Goal: Use online tool/utility: Utilize a website feature to perform a specific function

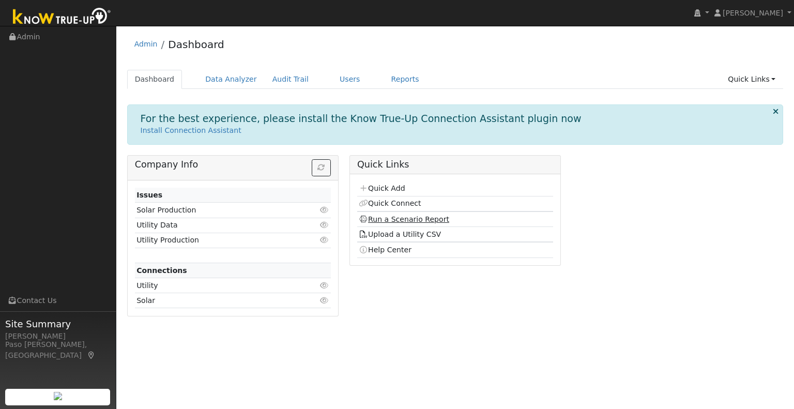
click at [382, 216] on link "Run a Scenario Report" at bounding box center [404, 219] width 90 height 8
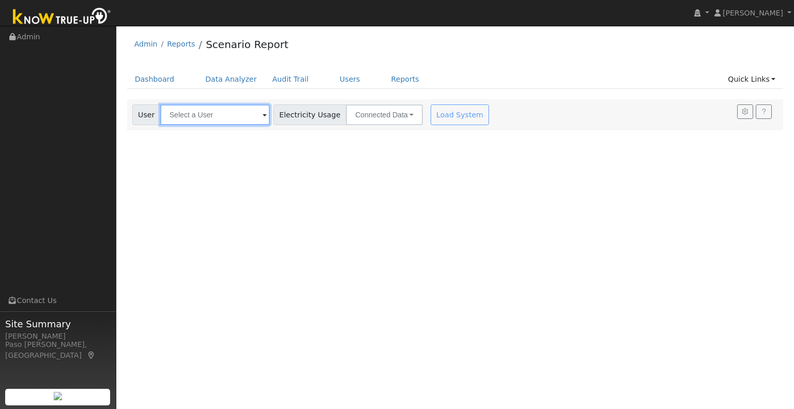
click at [221, 114] on input "text" at bounding box center [215, 114] width 110 height 21
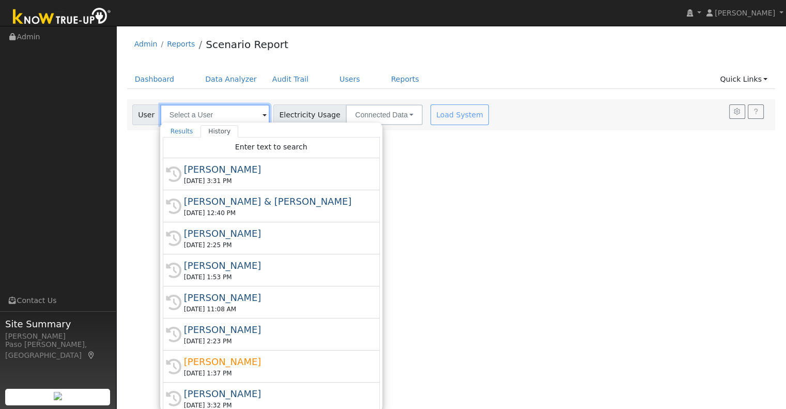
click at [221, 114] on input "text" at bounding box center [215, 114] width 110 height 21
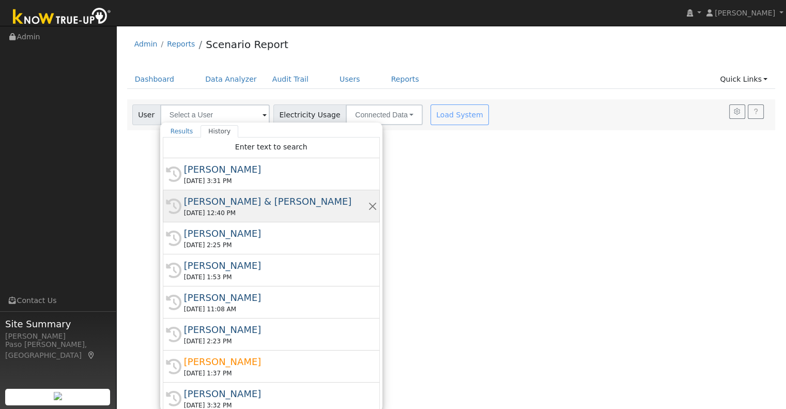
click at [227, 200] on div "[PERSON_NAME] & [PERSON_NAME]" at bounding box center [276, 201] width 184 height 14
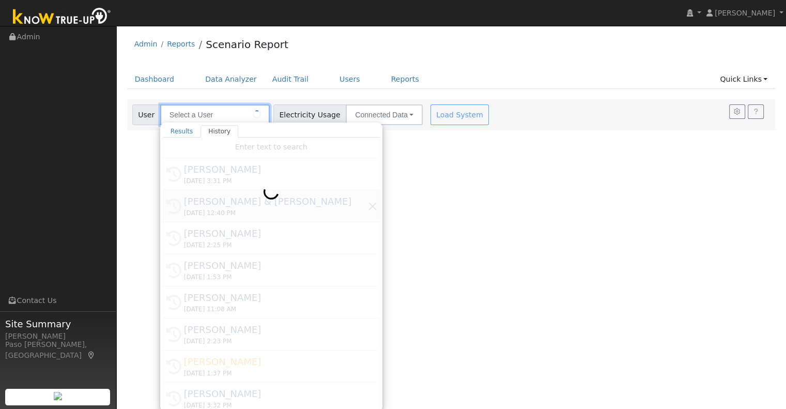
type input "[PERSON_NAME] & [PERSON_NAME]"
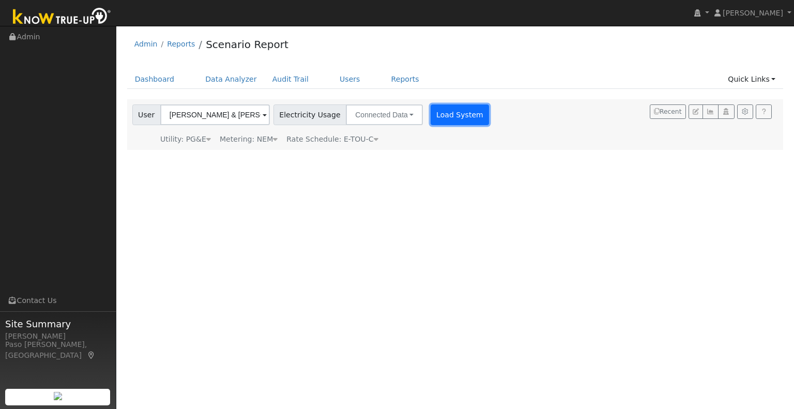
click at [449, 113] on button "Load System" at bounding box center [460, 114] width 59 height 21
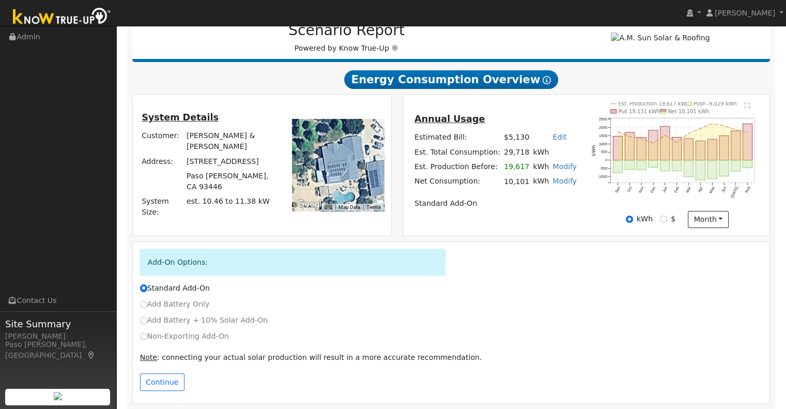
scroll to position [149, 0]
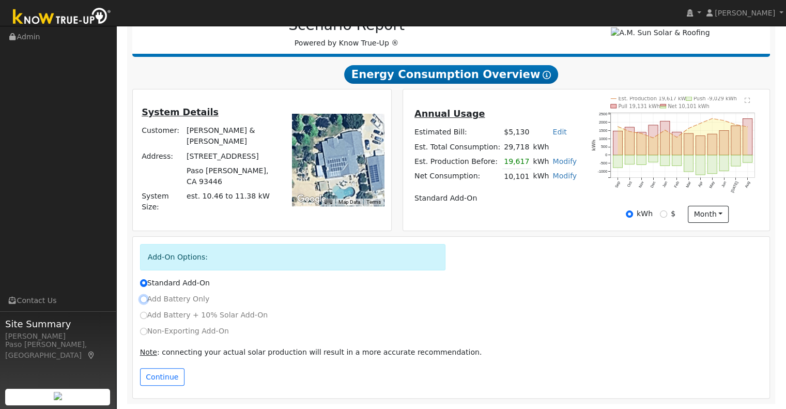
click at [140, 298] on input "Add Battery Only" at bounding box center [143, 299] width 7 height 7
radio input "true"
radio input "false"
click at [155, 376] on button "Continue" at bounding box center [162, 377] width 44 height 18
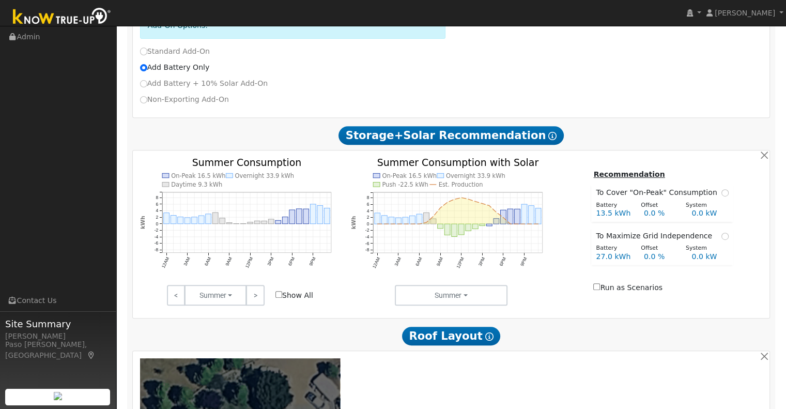
scroll to position [371, 0]
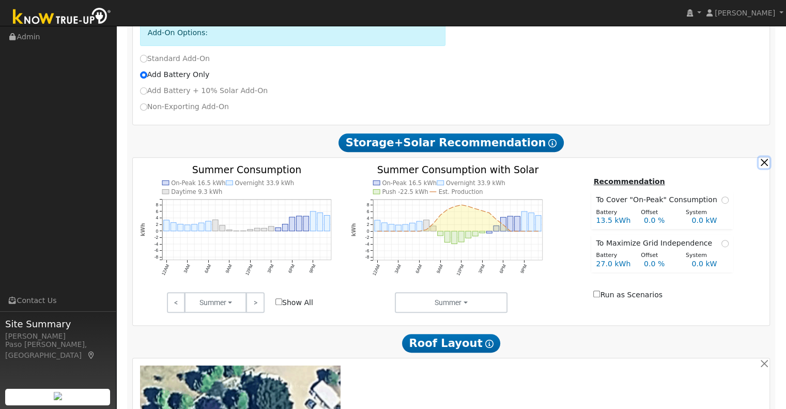
click at [766, 166] on button "button" at bounding box center [764, 162] width 11 height 11
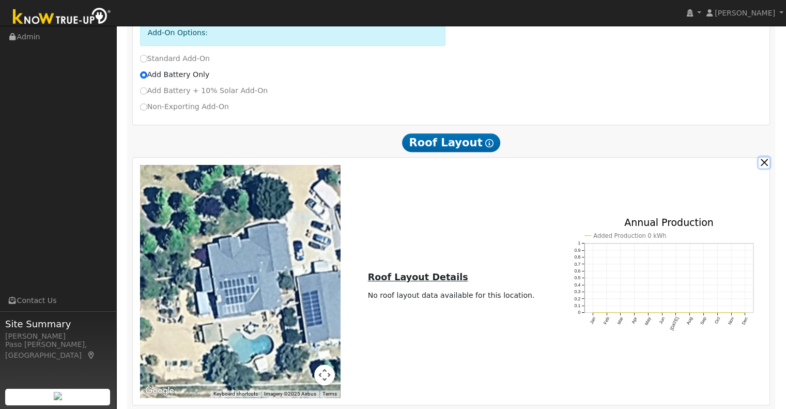
click at [766, 166] on button "button" at bounding box center [764, 162] width 11 height 11
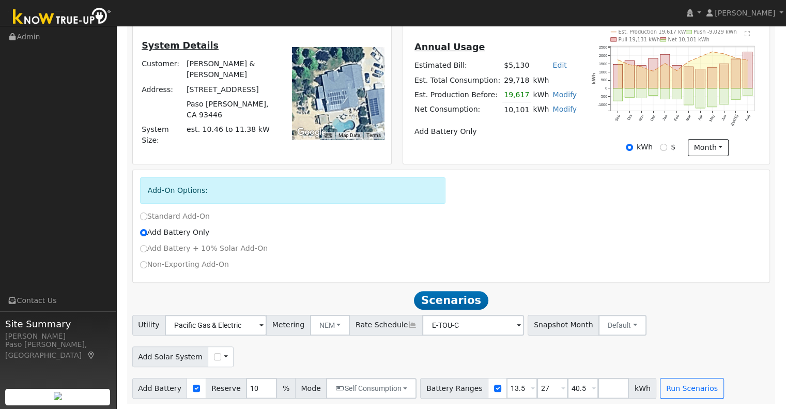
scroll to position [217, 0]
click at [507, 387] on input "13.5" at bounding box center [522, 388] width 31 height 21
type input "27"
type input "40.5"
type input "27"
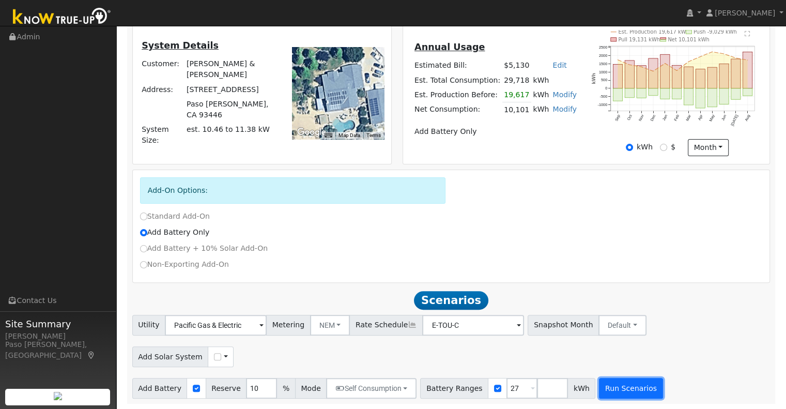
click at [604, 394] on button "Run Scenarios" at bounding box center [631, 388] width 64 height 21
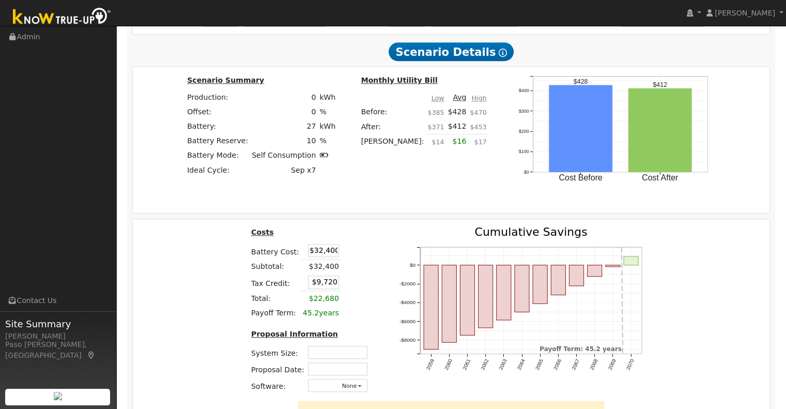
scroll to position [942, 0]
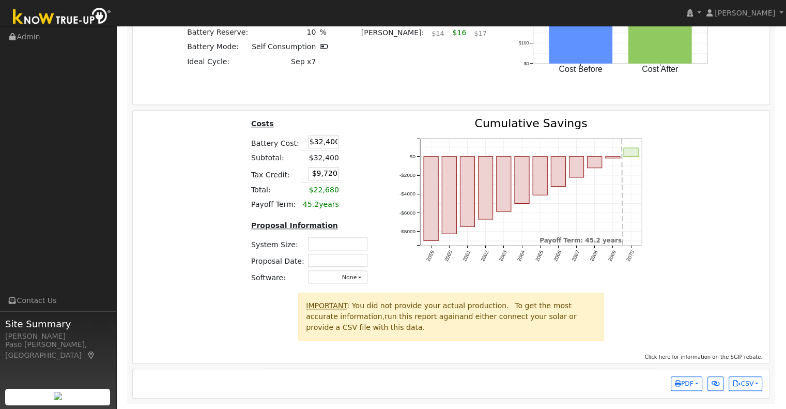
drag, startPoint x: 309, startPoint y: 141, endPoint x: 357, endPoint y: 137, distance: 48.2
click at [357, 137] on table "Costs Battery Cost: $32,400 Subtotal: $32,400 Tax Credit: $9,720 Total: $22,680…" at bounding box center [312, 165] width 124 height 94
type input "$29,000"
type input "$8,700"
click at [394, 192] on icon "2056 2057 2058 2059 2060 2061 2062 2063 2064 2065 2066 2067 -$8000 -$6000 -$400…" at bounding box center [523, 202] width 258 height 169
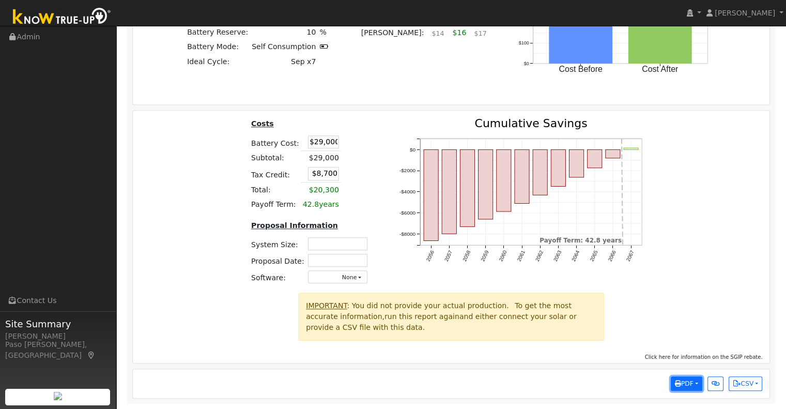
click at [699, 386] on button "PDF" at bounding box center [687, 383] width 32 height 14
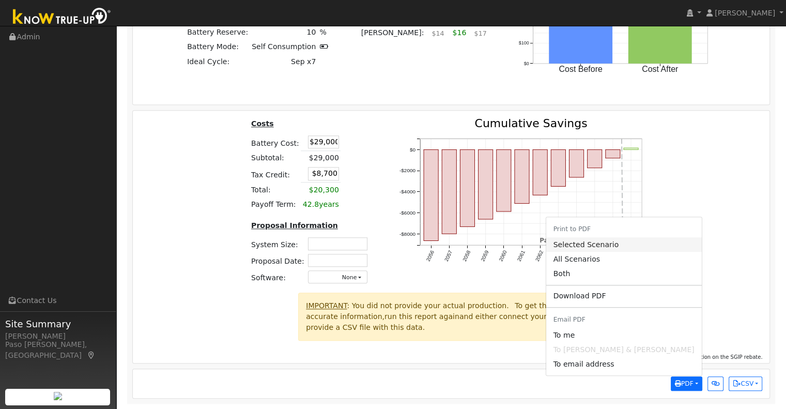
click at [660, 250] on link "Selected Scenario" at bounding box center [624, 244] width 156 height 14
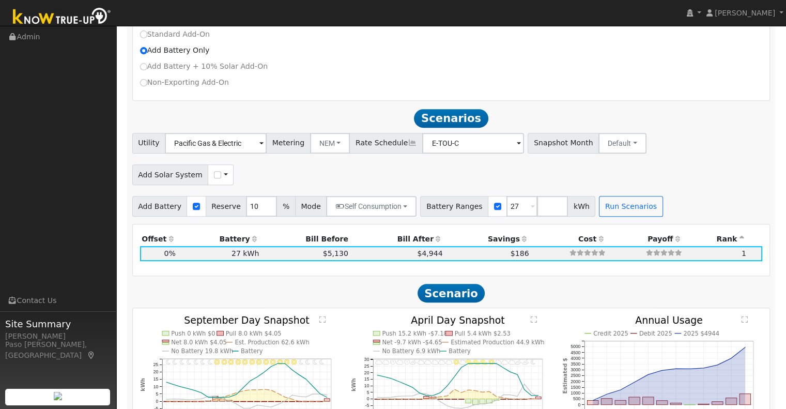
scroll to position [395, 0]
click at [507, 210] on input "27" at bounding box center [522, 206] width 31 height 21
type input "2"
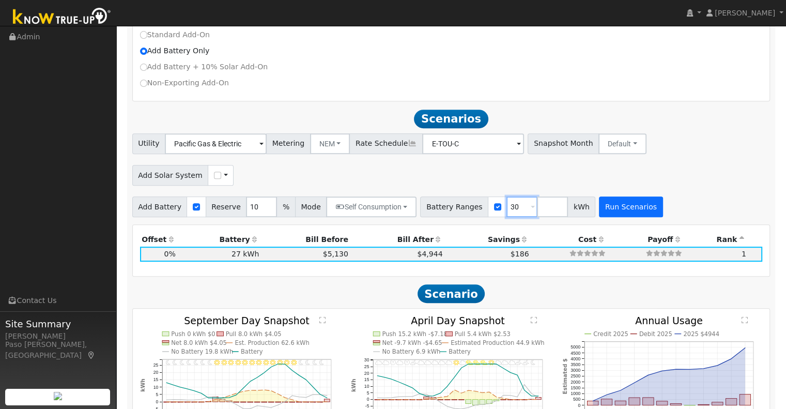
type input "30"
click at [624, 212] on button "Run Scenarios" at bounding box center [631, 206] width 64 height 21
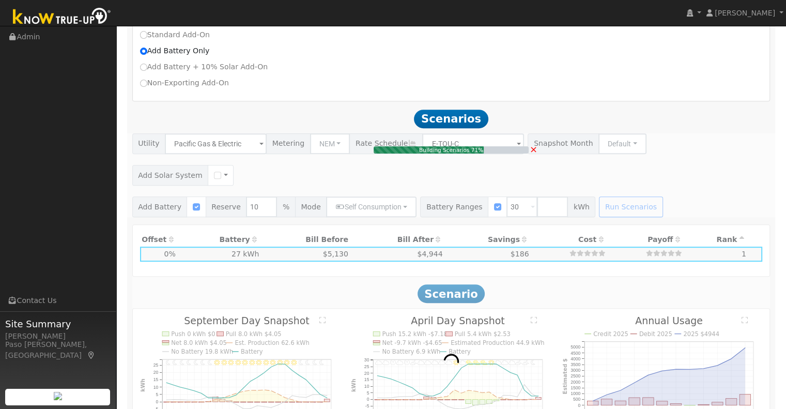
type input "$36,000"
type input "$10,800"
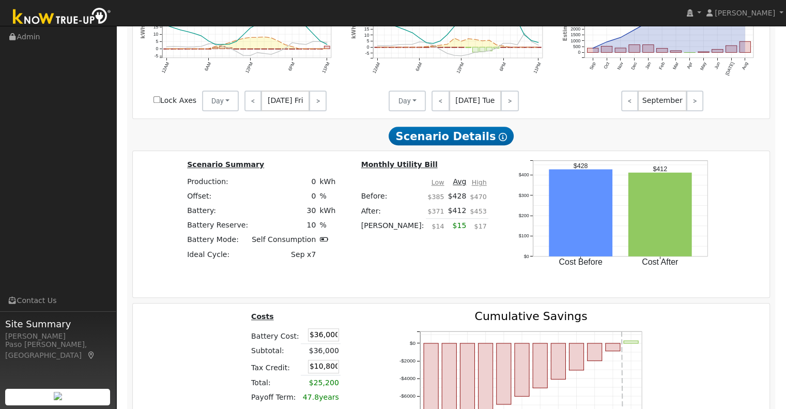
scroll to position [942, 0]
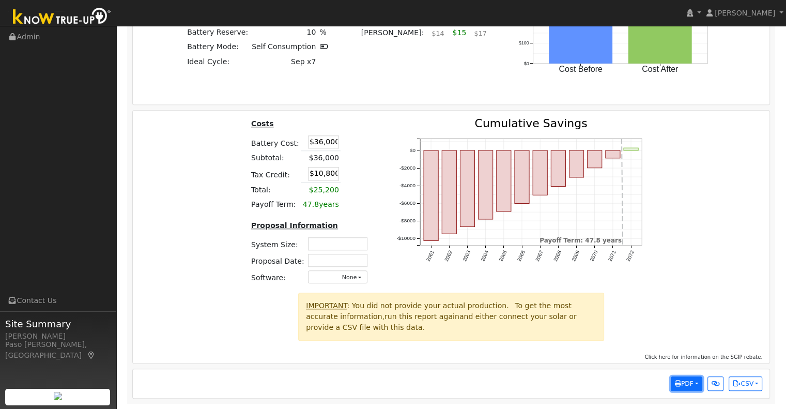
click at [688, 386] on span "PDF" at bounding box center [684, 383] width 19 height 7
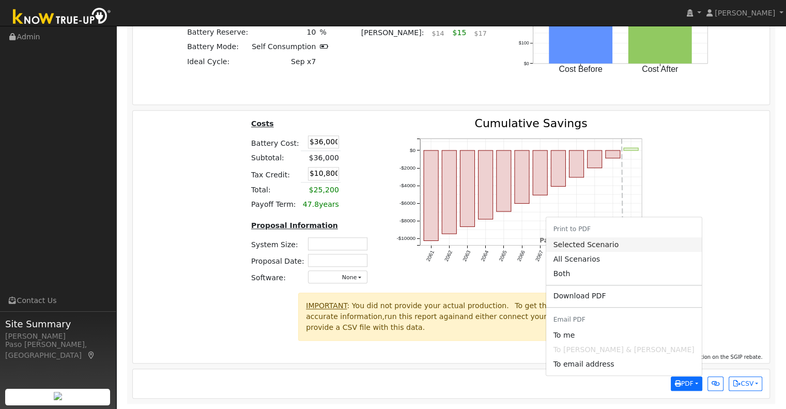
click at [663, 246] on link "Selected Scenario" at bounding box center [624, 244] width 156 height 14
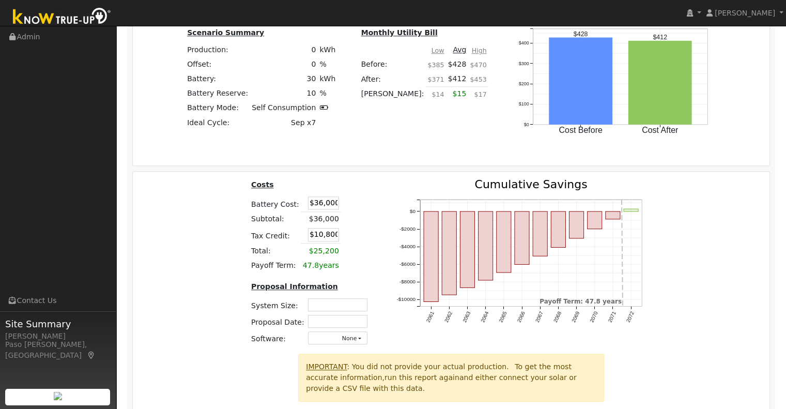
scroll to position [910, 0]
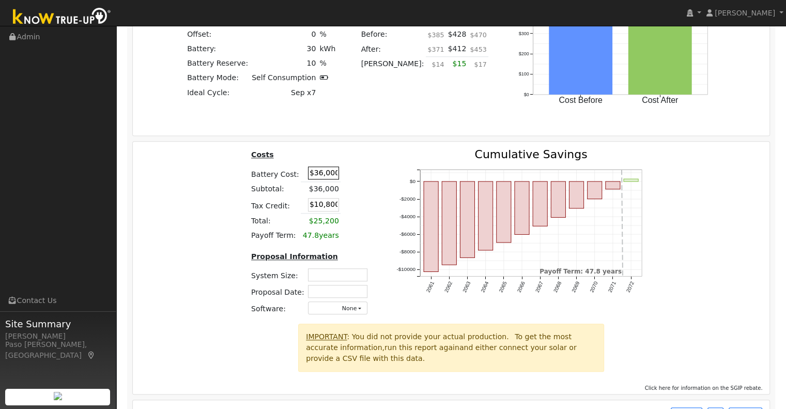
click at [312, 177] on input "$36,000" at bounding box center [323, 172] width 31 height 13
type input "$35,000"
type input "$10,500"
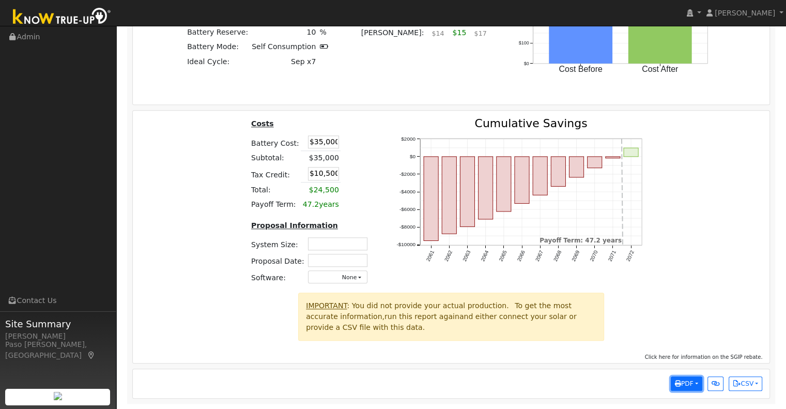
click at [680, 380] on span "PDF" at bounding box center [684, 383] width 19 height 7
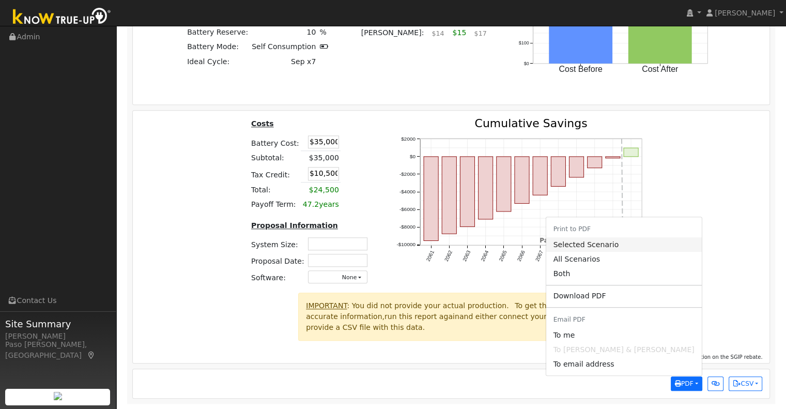
click at [660, 249] on link "Selected Scenario" at bounding box center [624, 244] width 156 height 14
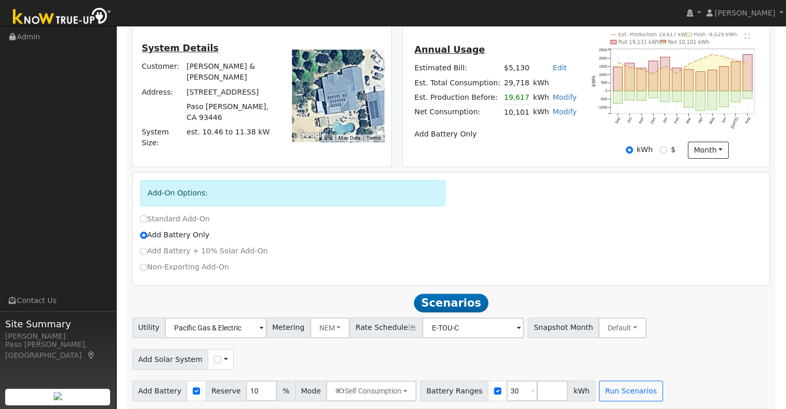
scroll to position [211, 0]
click at [142, 269] on input "Non-Exporting Add-On" at bounding box center [143, 267] width 7 height 7
radio input "true"
radio input "false"
checkbox input "true"
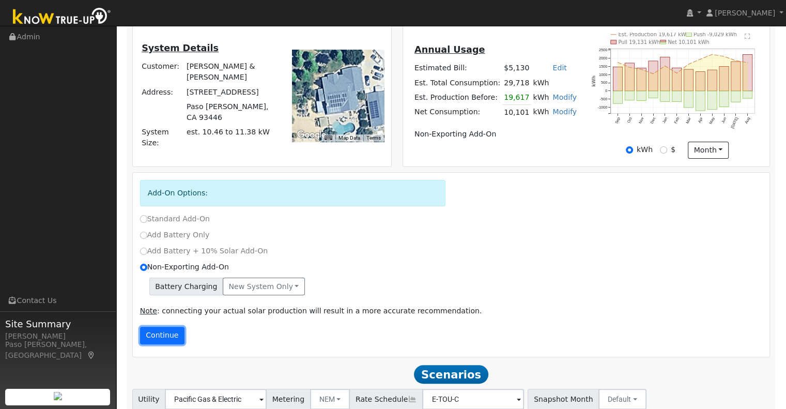
click at [155, 337] on button "Continue" at bounding box center [162, 336] width 44 height 18
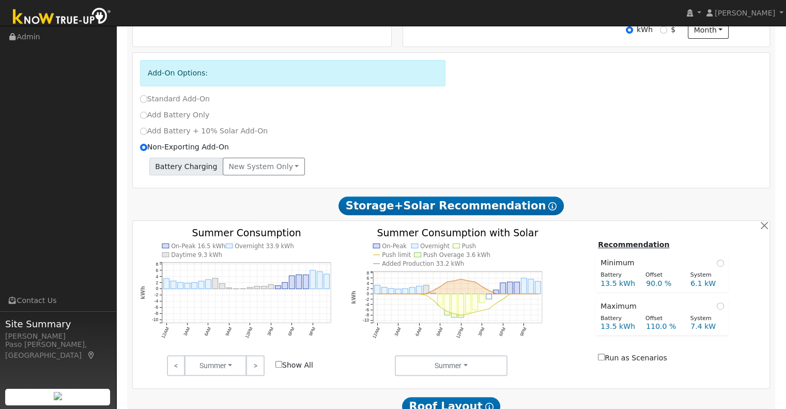
scroll to position [498, 0]
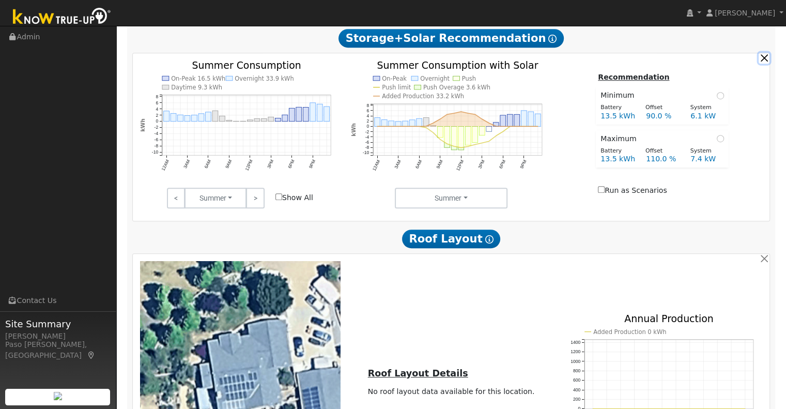
click at [761, 59] on button "button" at bounding box center [764, 58] width 11 height 11
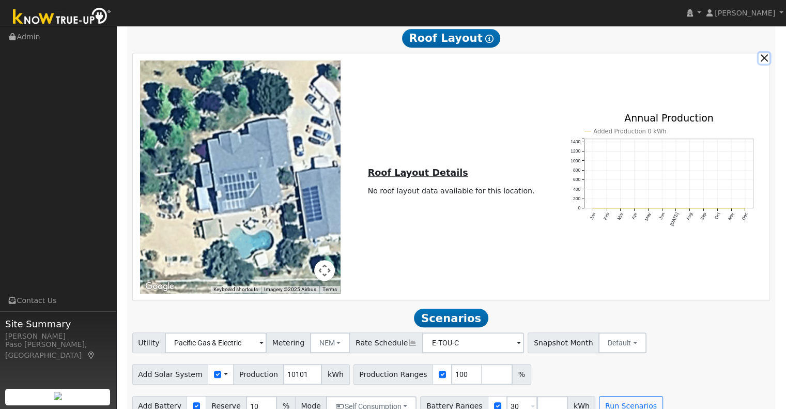
click at [761, 59] on button "button" at bounding box center [764, 58] width 11 height 11
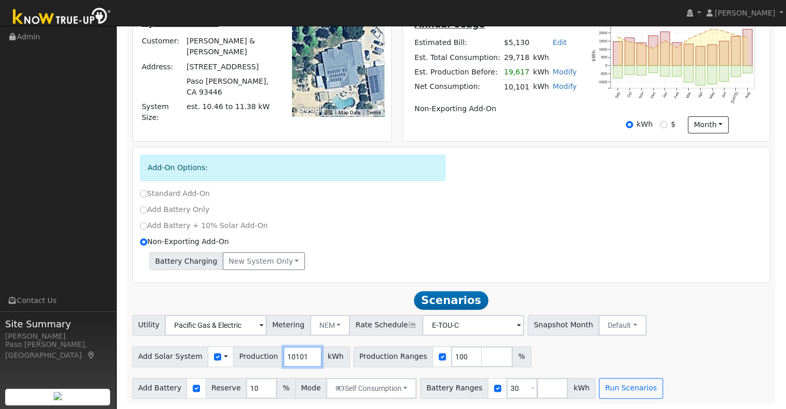
drag, startPoint x: 292, startPoint y: 355, endPoint x: 250, endPoint y: 357, distance: 41.9
click at [250, 357] on div "Add Solar System Use CSV Data Production 10101 kWh" at bounding box center [241, 356] width 218 height 21
type input "1"
type input "11240"
drag, startPoint x: 500, startPoint y: 389, endPoint x: 469, endPoint y: 391, distance: 30.6
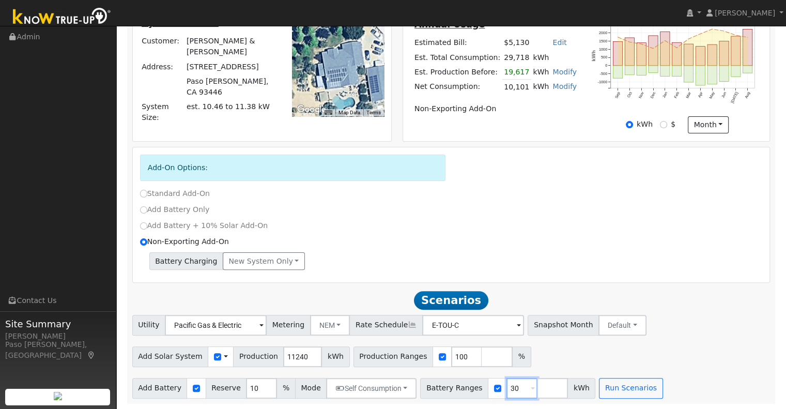
click at [469, 391] on div "Battery Ranges 30 Overrides Reserve % Mode None None Self Consumption Peak Savi…" at bounding box center [507, 388] width 175 height 21
type input "27"
click at [615, 384] on button "Run Scenarios" at bounding box center [631, 388] width 64 height 21
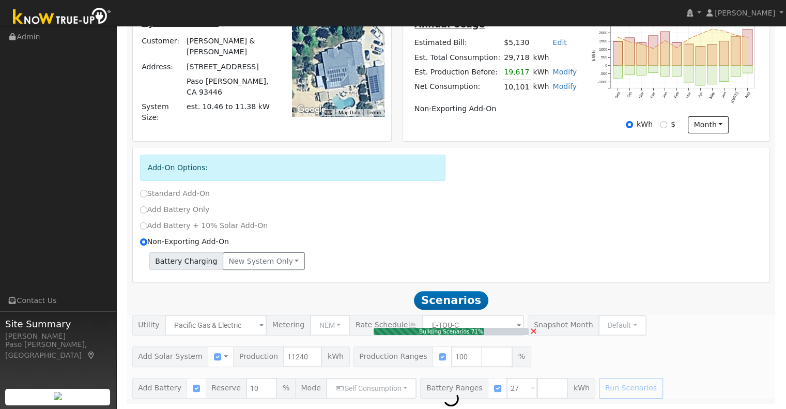
type input "7.5"
type input "$32,400"
type input "$17,588"
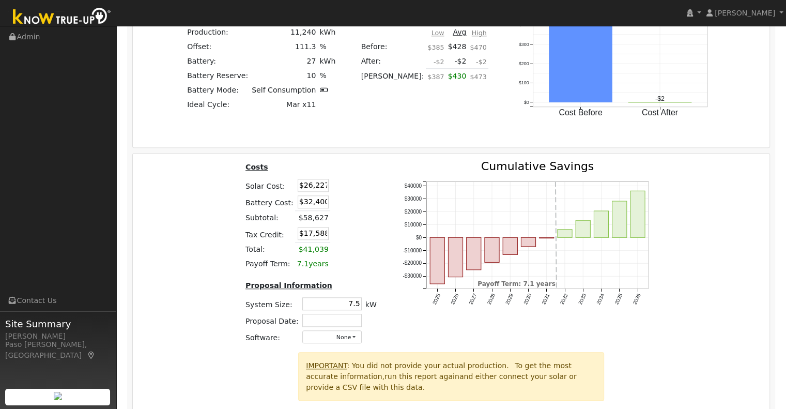
scroll to position [920, 0]
drag, startPoint x: 306, startPoint y: 186, endPoint x: 344, endPoint y: 185, distance: 37.8
click at [344, 185] on tr "Solar Cost: $26,227" at bounding box center [310, 185] width 135 height 17
type input "$24463"
type input "$17,059"
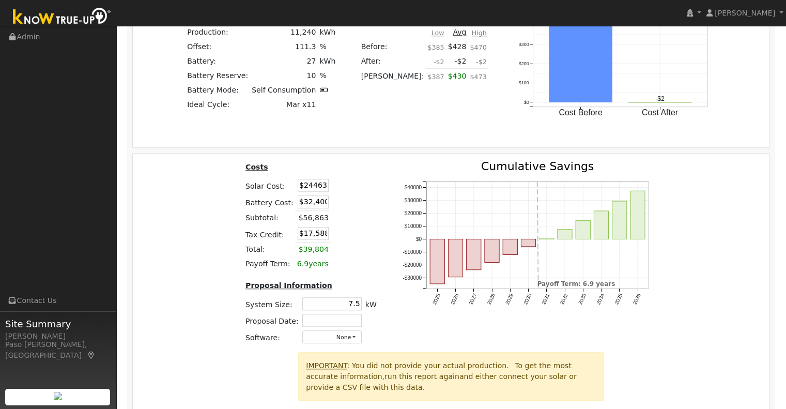
type input "$24,463"
drag, startPoint x: 304, startPoint y: 204, endPoint x: 376, endPoint y: 200, distance: 71.9
click at [376, 200] on div "Costs Solar Cost: $24,463 Battery Cost: $32,400 Subtotal: $56,863 Tax Credit: $…" at bounding box center [311, 256] width 157 height 191
type input "$23,415"
type input "$14,363"
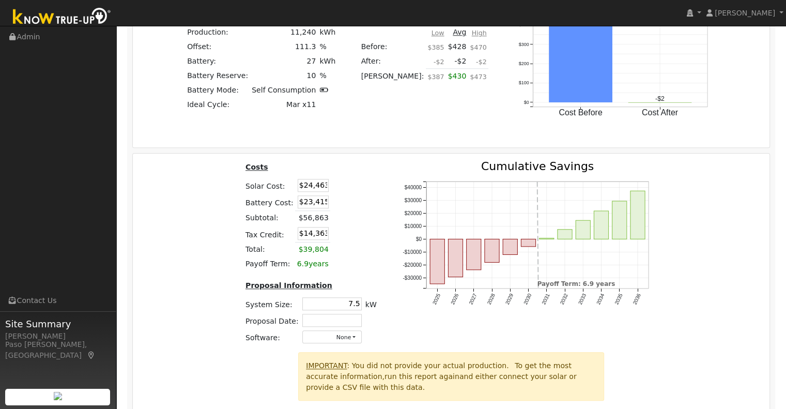
click at [376, 200] on div "Costs Solar Cost: $24,463 Battery Cost: $23,415 Subtotal: $56,863 Tax Credit: $…" at bounding box center [311, 256] width 157 height 191
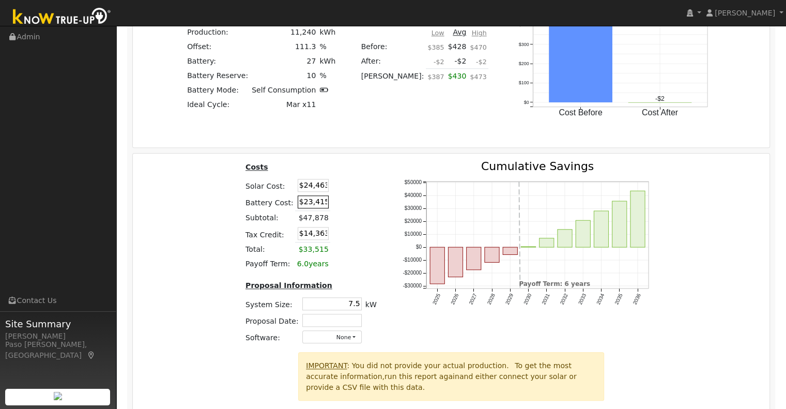
click at [323, 202] on input "$23,415" at bounding box center [313, 201] width 31 height 13
type input "$23,416"
type input "$14,364"
click at [354, 221] on table "Costs Solar Cost: $24,463 Battery Cost: $23,416 Subtotal: $47,879 Tax Credit: $…" at bounding box center [310, 216] width 135 height 111
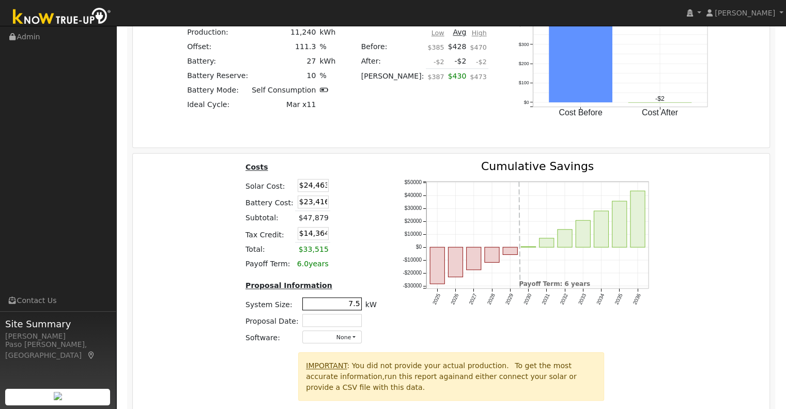
click at [354, 302] on input "7.5" at bounding box center [331, 303] width 59 height 13
type input "7.6"
click at [620, 336] on div "2025 2026 2027 2028 2029 2030 2031 2032 2033 2034 2035 2036 -$30000 -$20000 -$1…" at bounding box center [529, 256] width 280 height 191
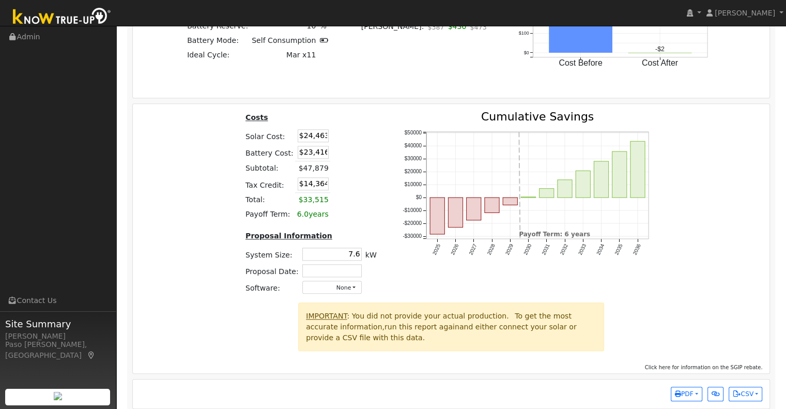
scroll to position [981, 0]
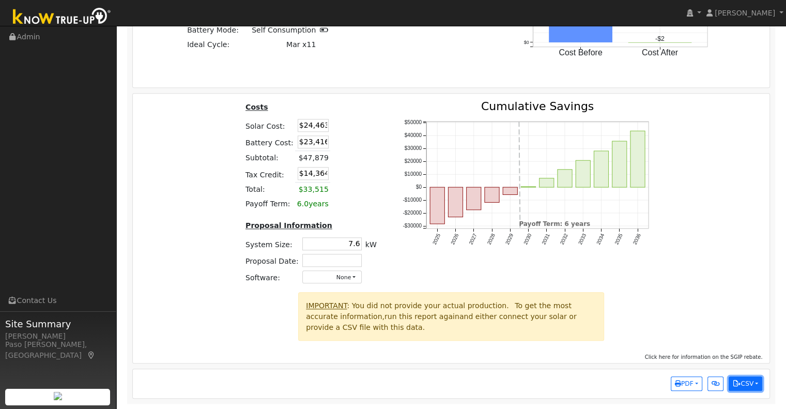
click at [743, 385] on button "CSV" at bounding box center [746, 383] width 34 height 14
click at [727, 324] on div at bounding box center [688, 320] width 158 height 56
click at [686, 380] on span "PDF" at bounding box center [684, 383] width 19 height 7
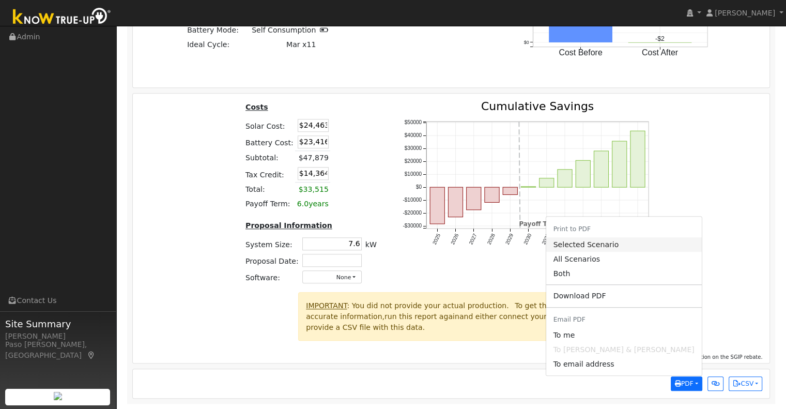
click at [666, 248] on link "Selected Scenario" at bounding box center [624, 244] width 156 height 14
